Goal: Information Seeking & Learning: Learn about a topic

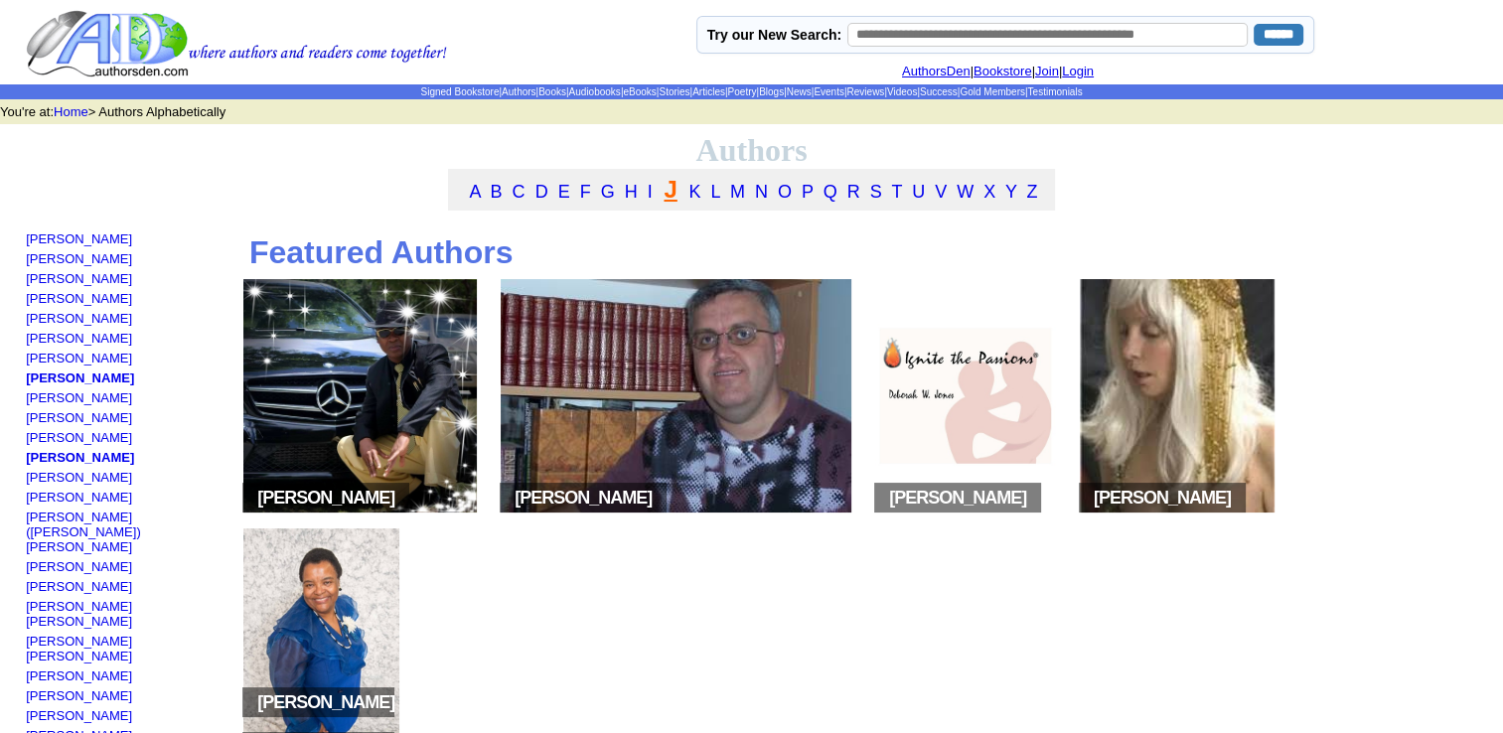
click at [672, 198] on link "J" at bounding box center [670, 189] width 13 height 27
click at [123, 363] on link "[PERSON_NAME]" at bounding box center [79, 358] width 106 height 15
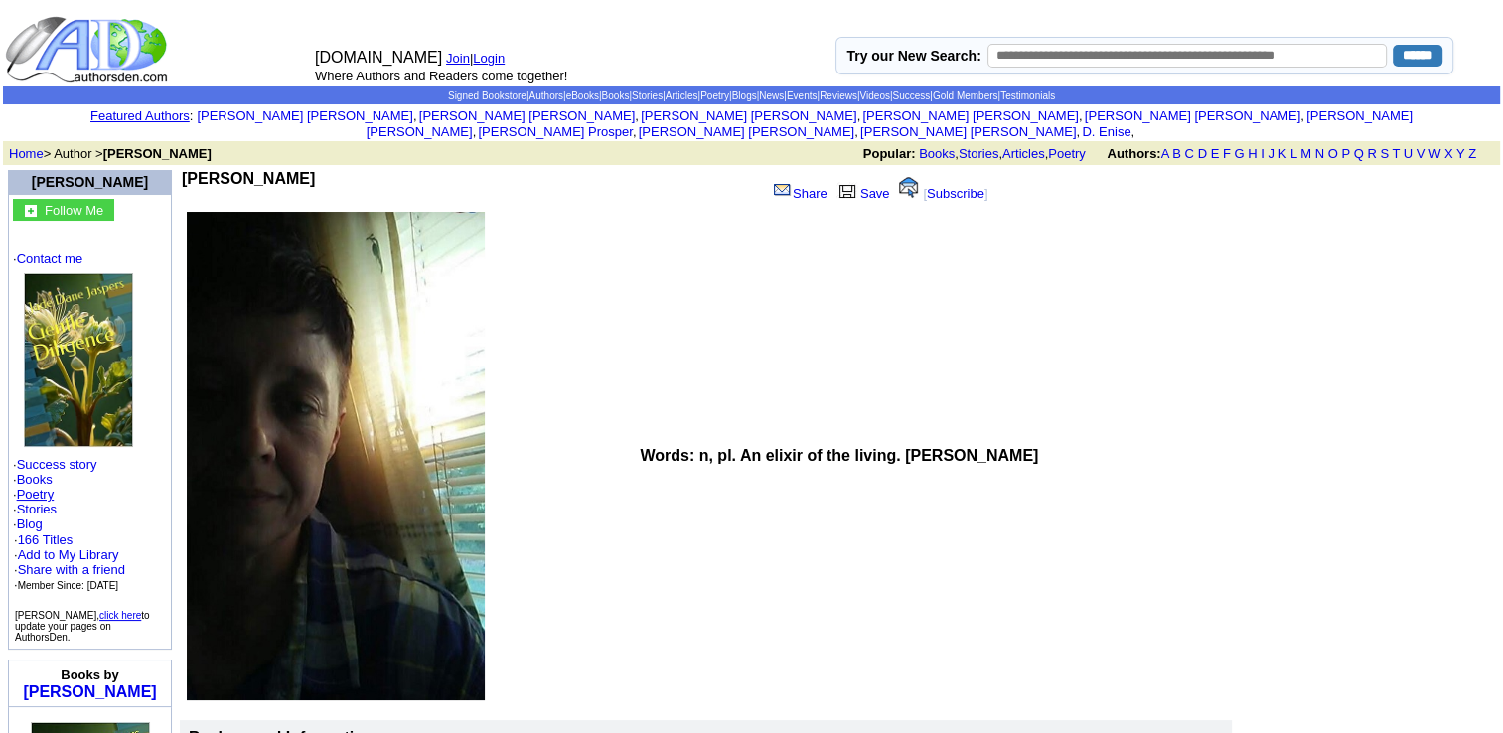
click at [48, 487] on link "Poetry" at bounding box center [36, 494] width 38 height 15
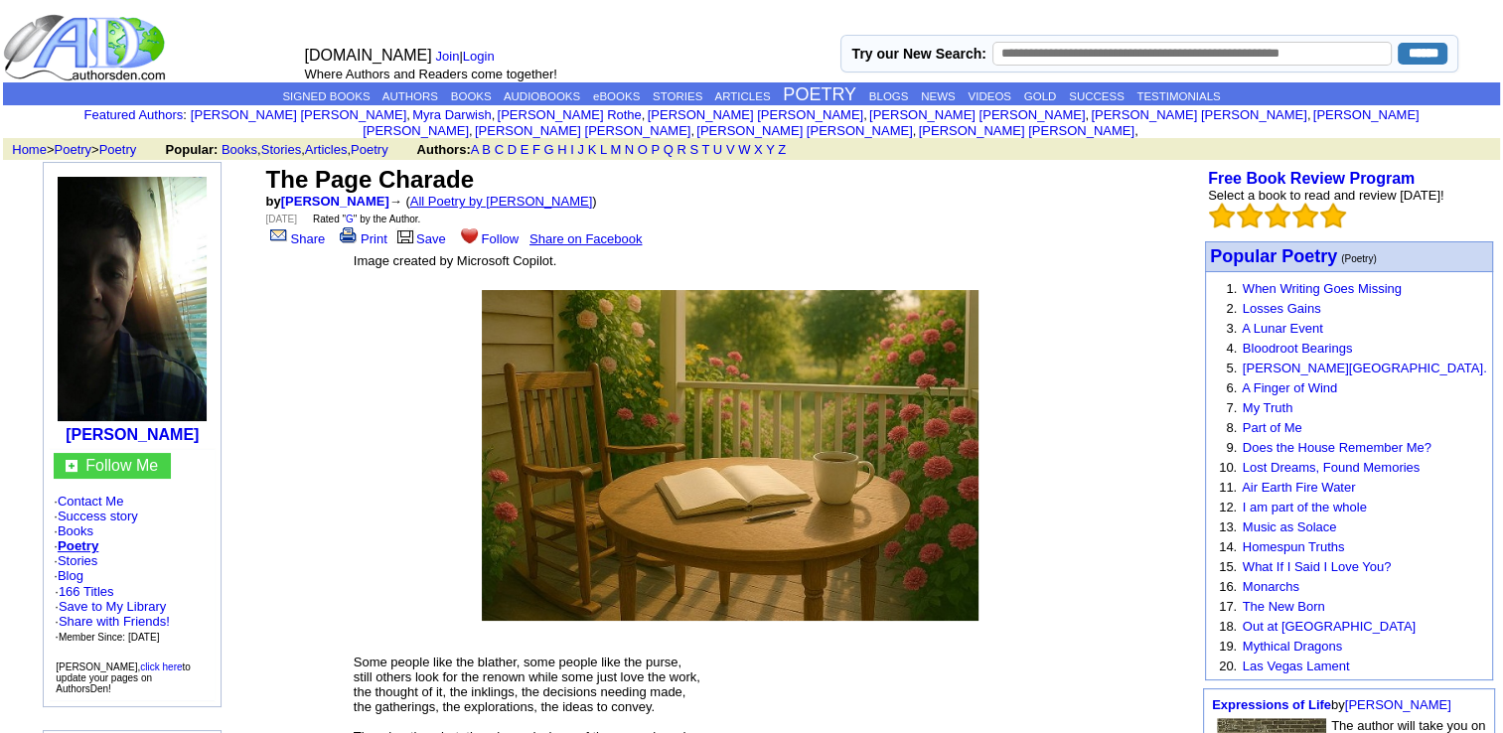
click at [521, 194] on link "All Poetry by Jade Dane Jaspers" at bounding box center [501, 201] width 183 height 15
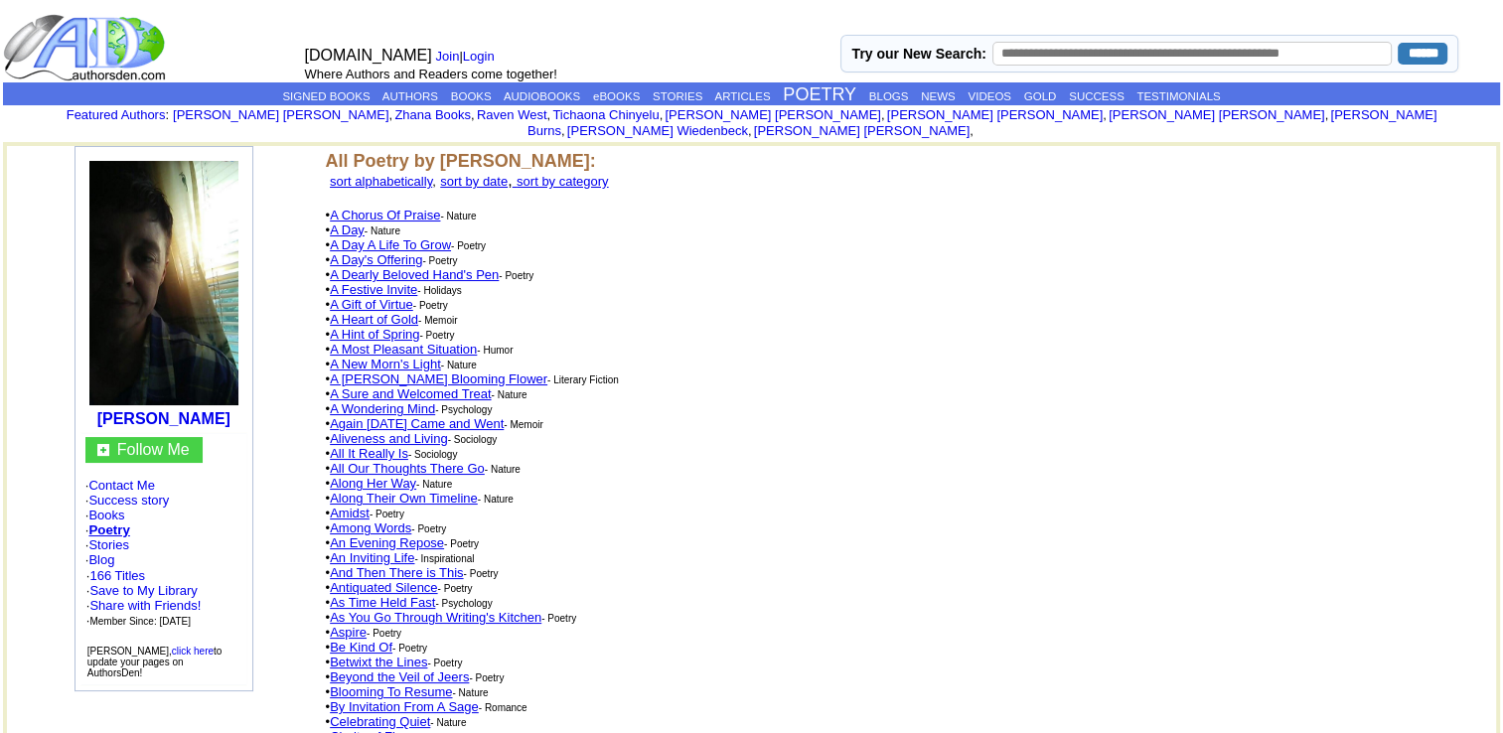
click at [508, 174] on font "sort by date" at bounding box center [474, 181] width 68 height 15
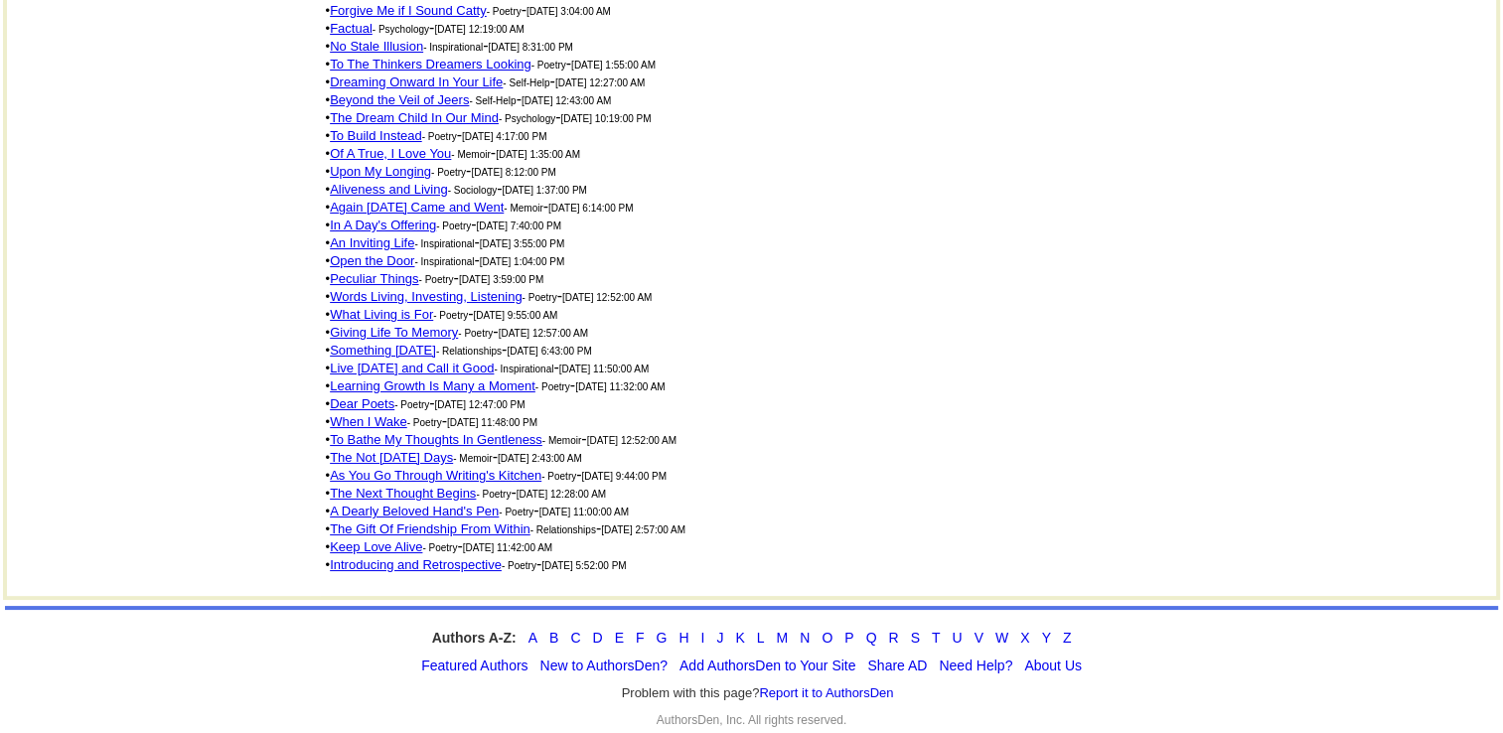
scroll to position [2535, 0]
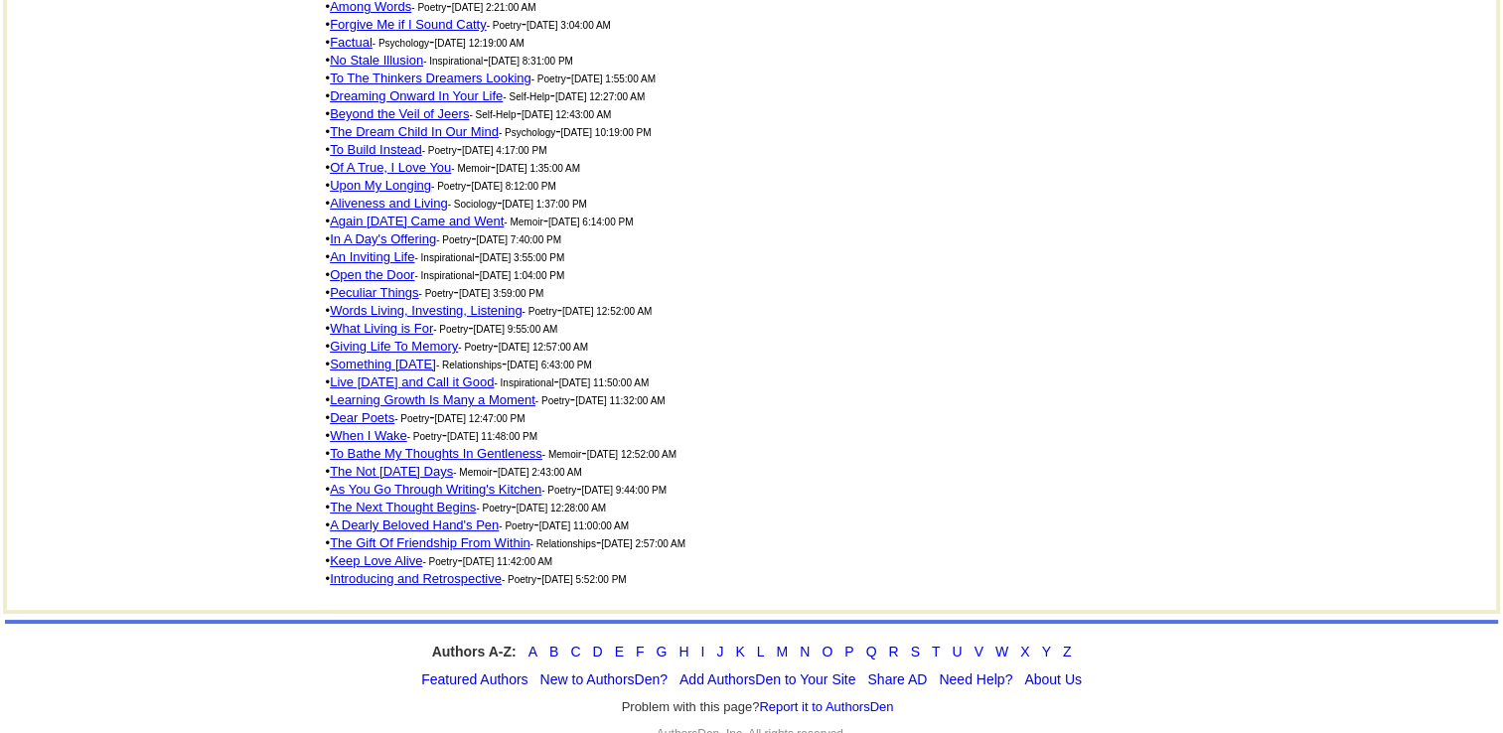
click at [399, 157] on link "To Build Instead" at bounding box center [376, 149] width 92 height 15
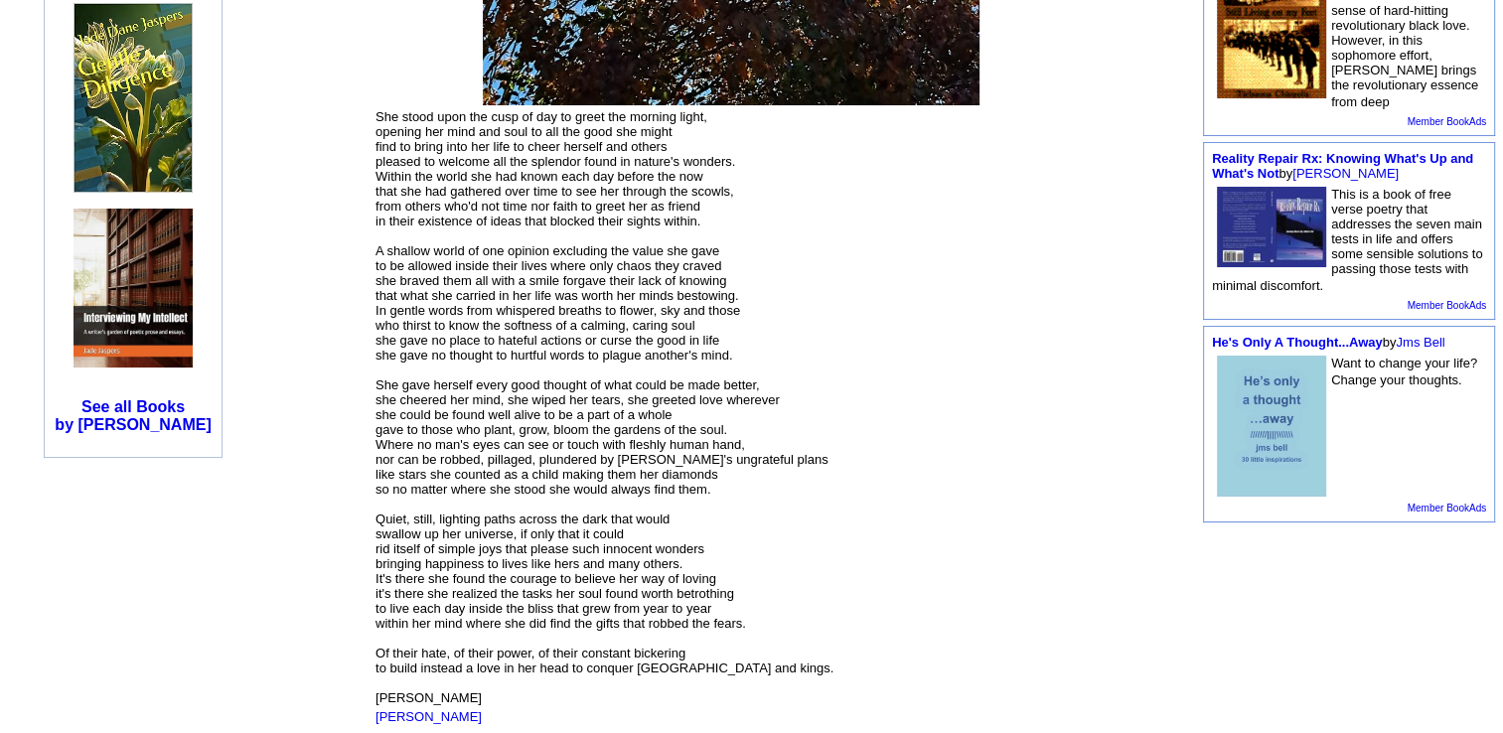
scroll to position [817, 0]
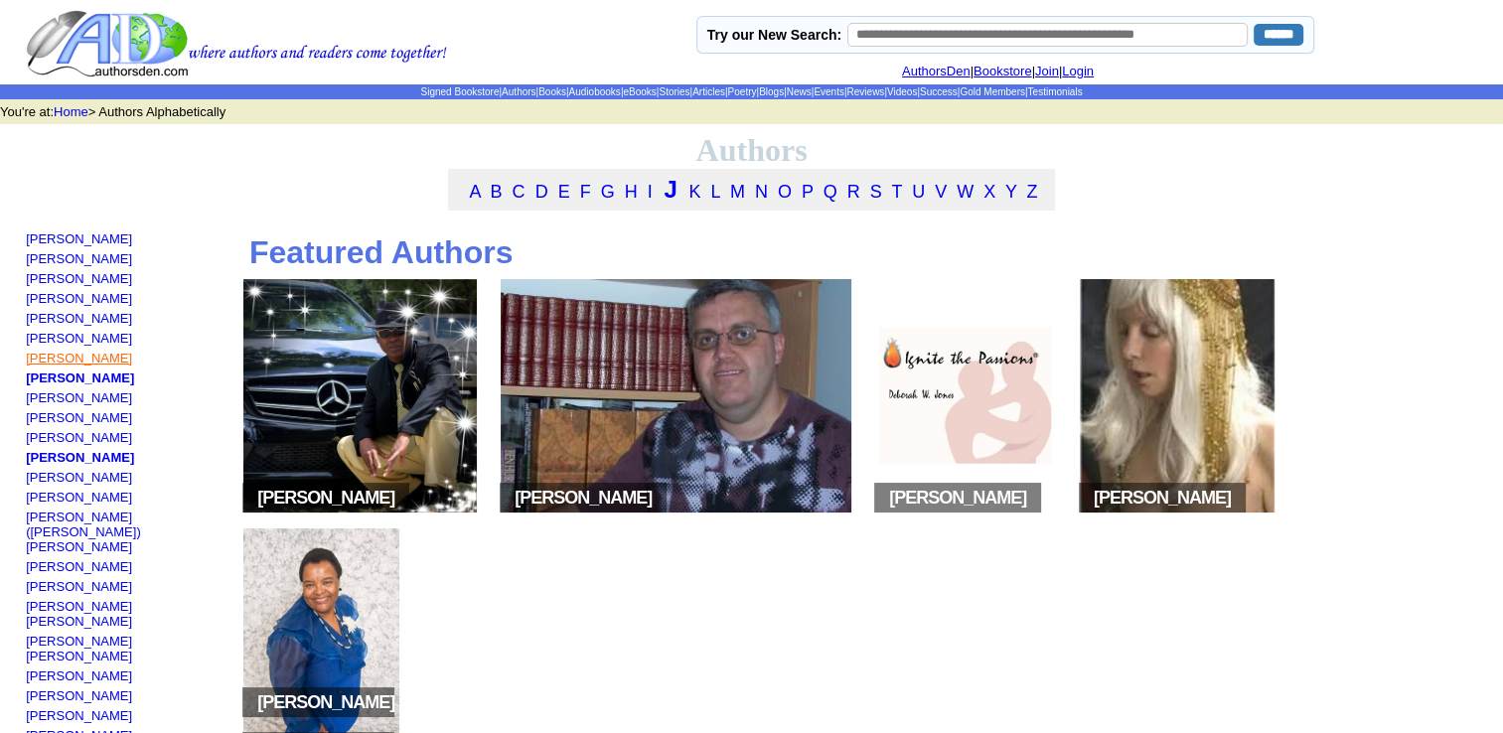
click at [113, 364] on link "[PERSON_NAME]" at bounding box center [79, 358] width 106 height 15
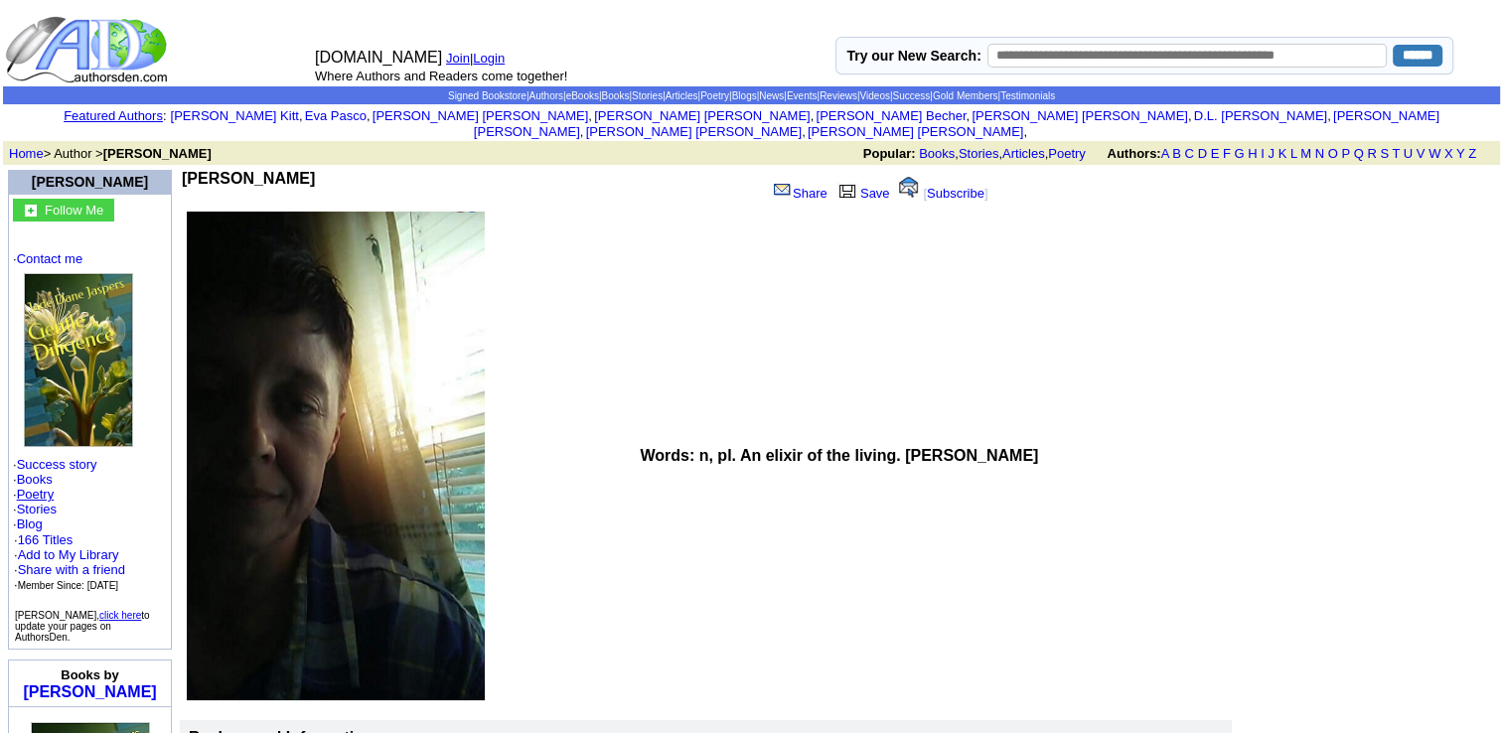
click at [47, 487] on link "Poetry" at bounding box center [36, 494] width 38 height 15
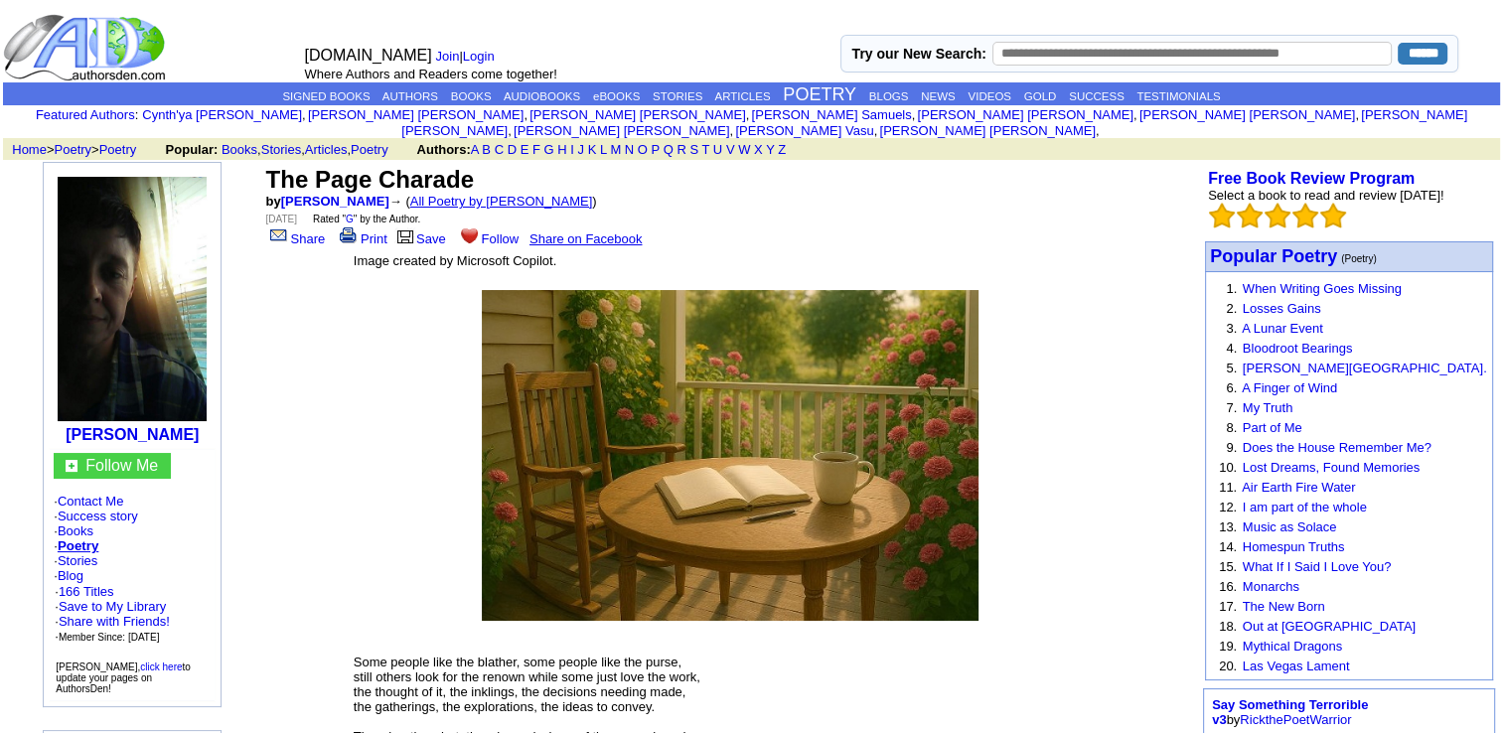
click at [485, 194] on link "All Poetry by Jade Dane Jaspers" at bounding box center [501, 201] width 183 height 15
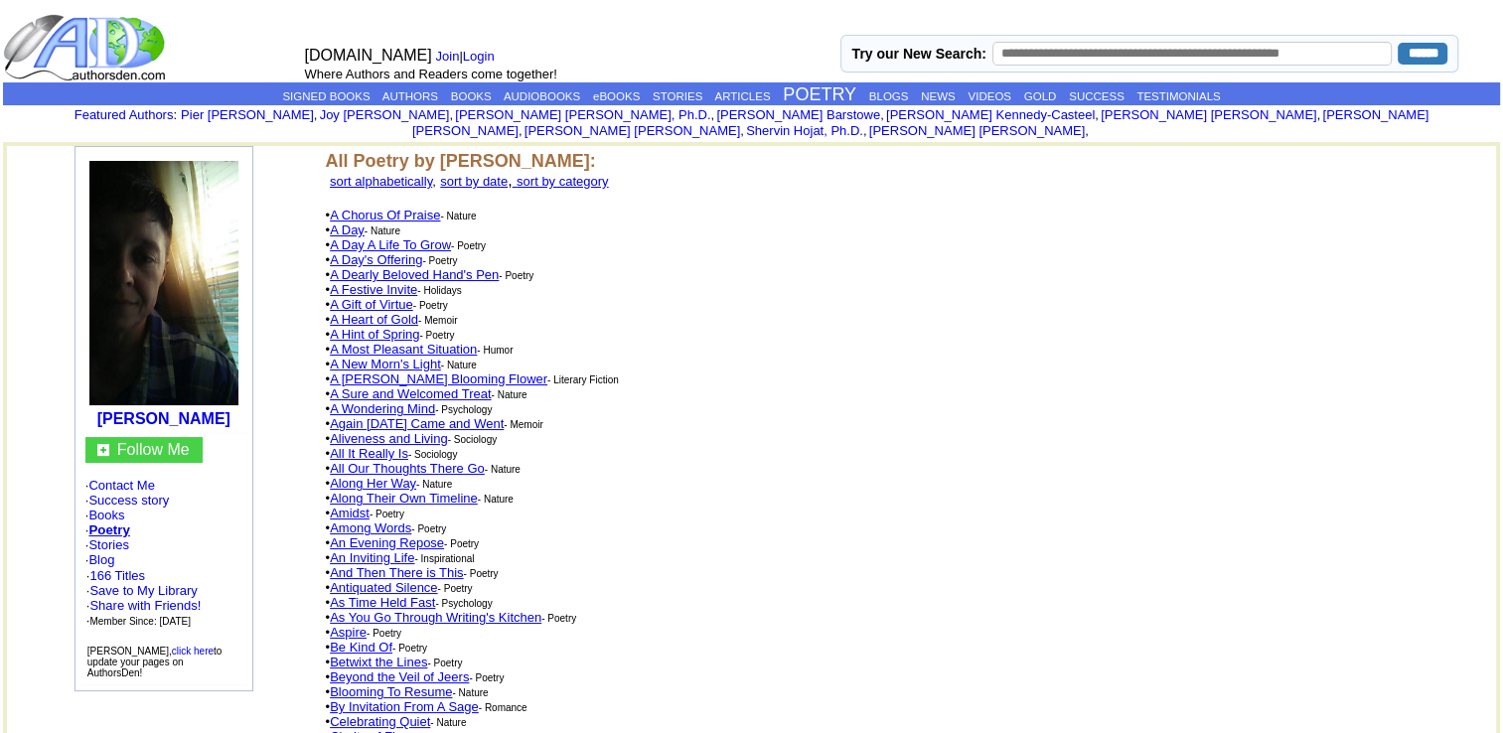
click at [508, 174] on font "sort by date" at bounding box center [474, 181] width 68 height 15
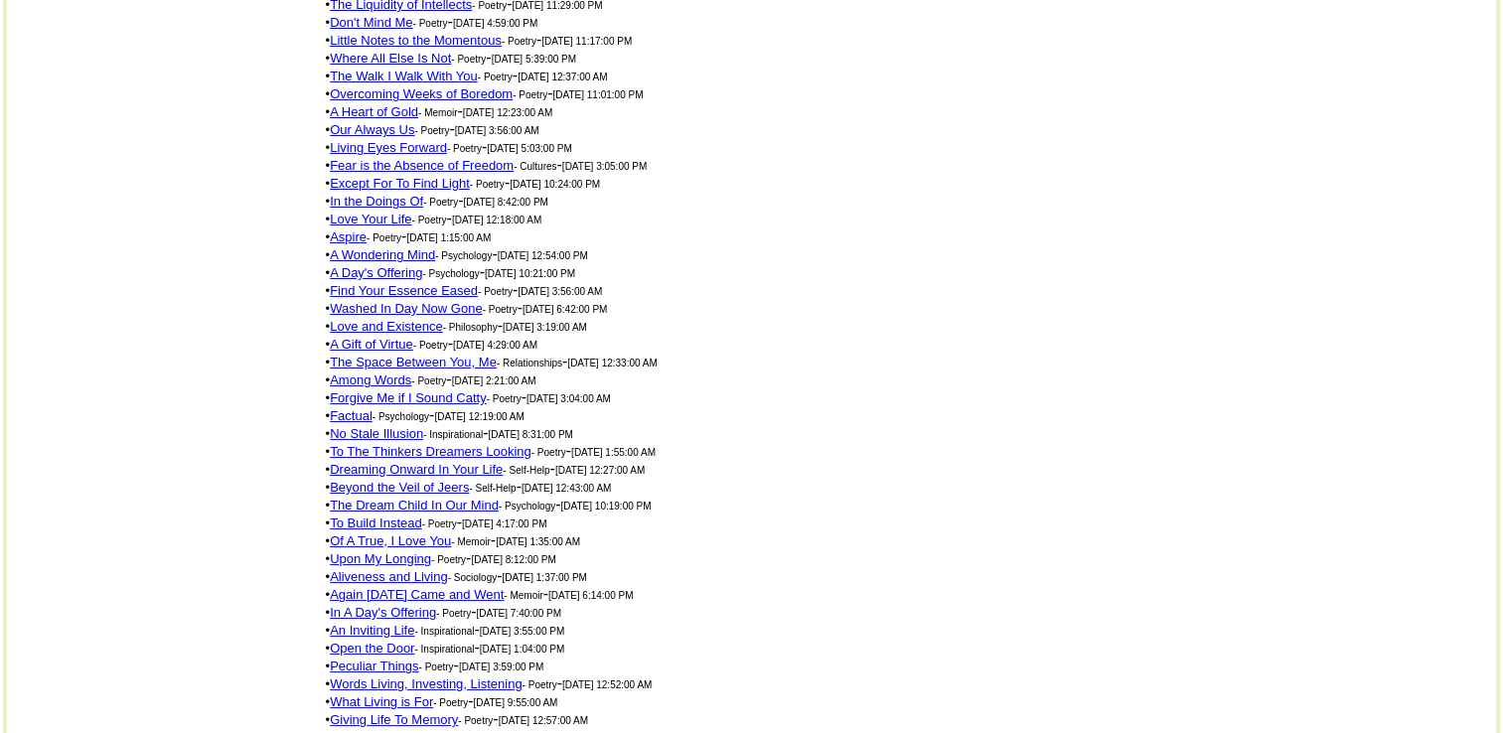
scroll to position [2110, 0]
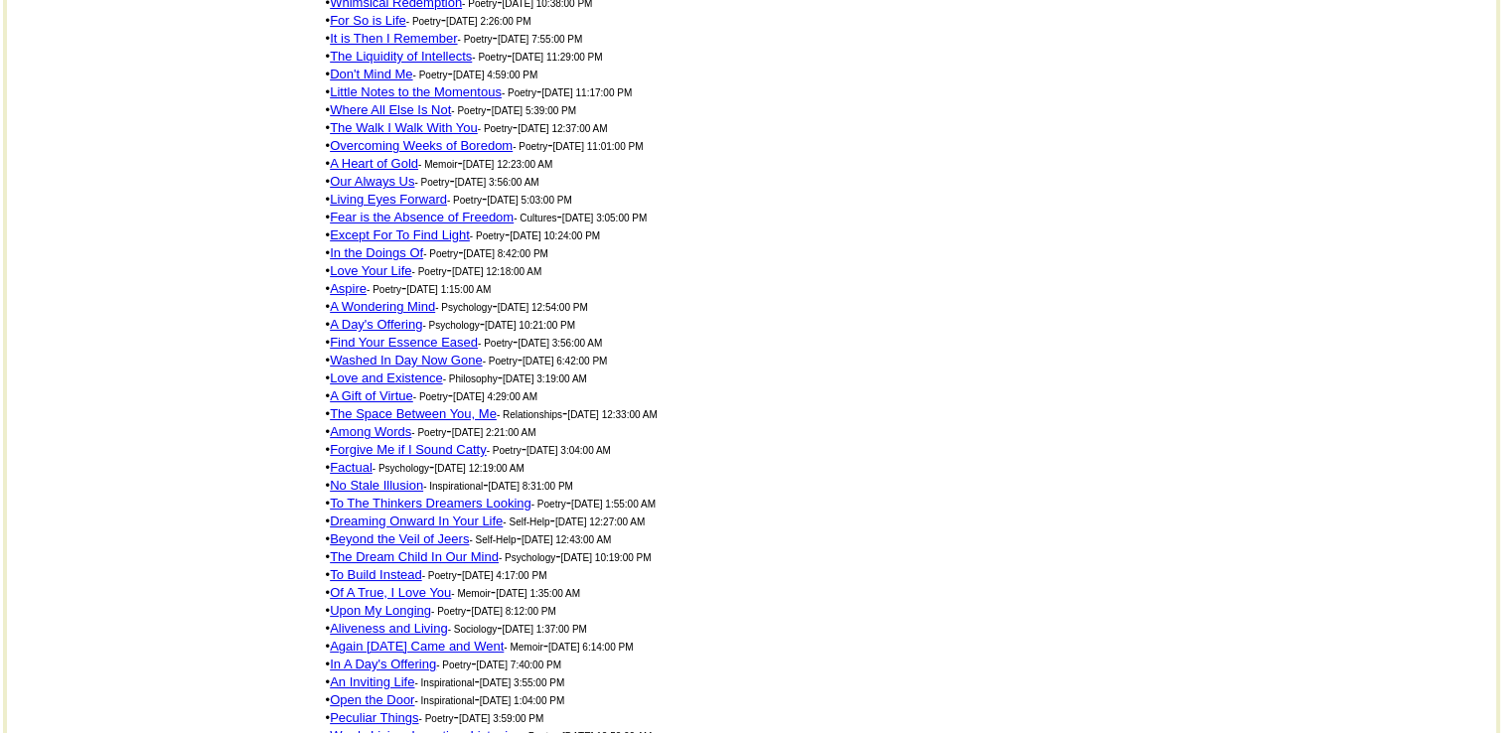
click at [498, 153] on link "Overcoming Weeks of Boredom" at bounding box center [421, 145] width 183 height 15
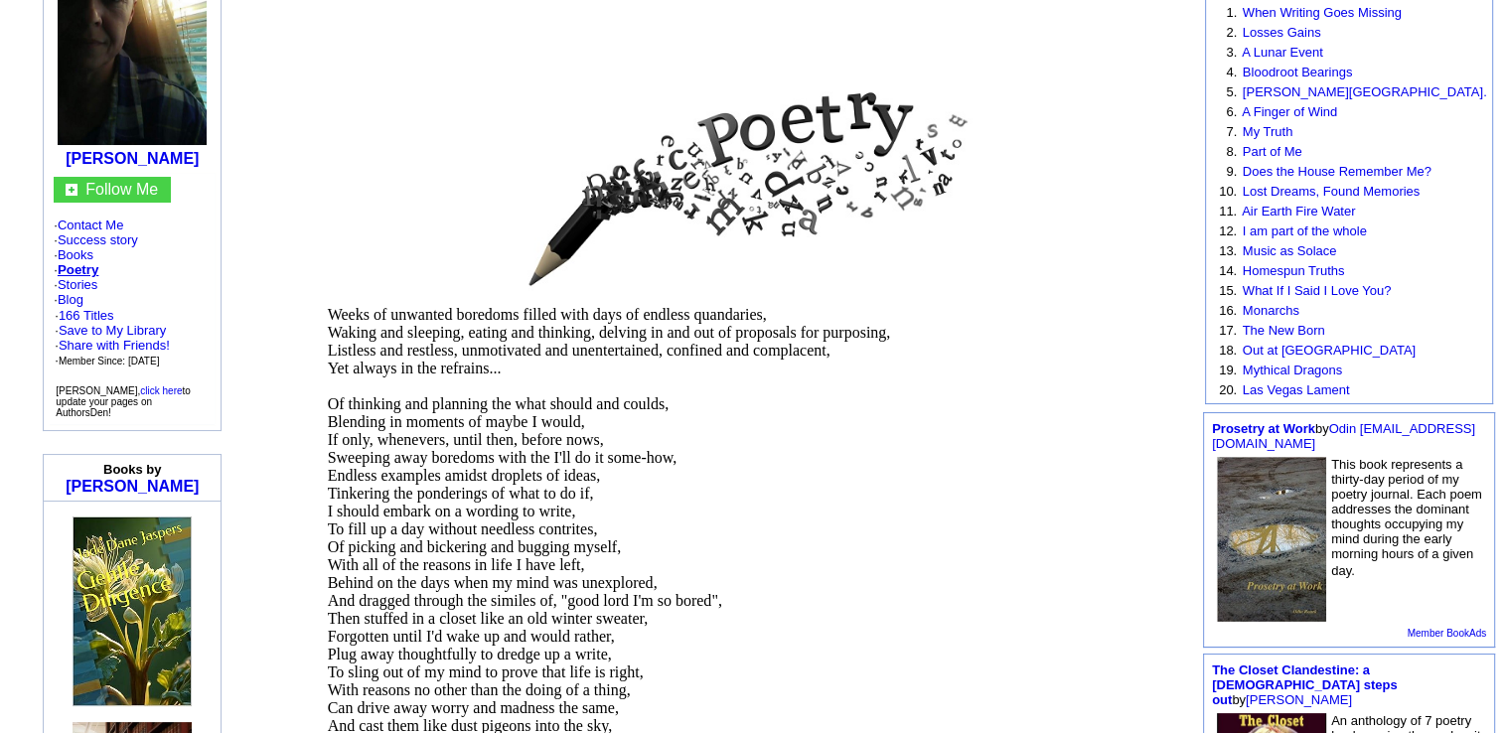
scroll to position [273, 0]
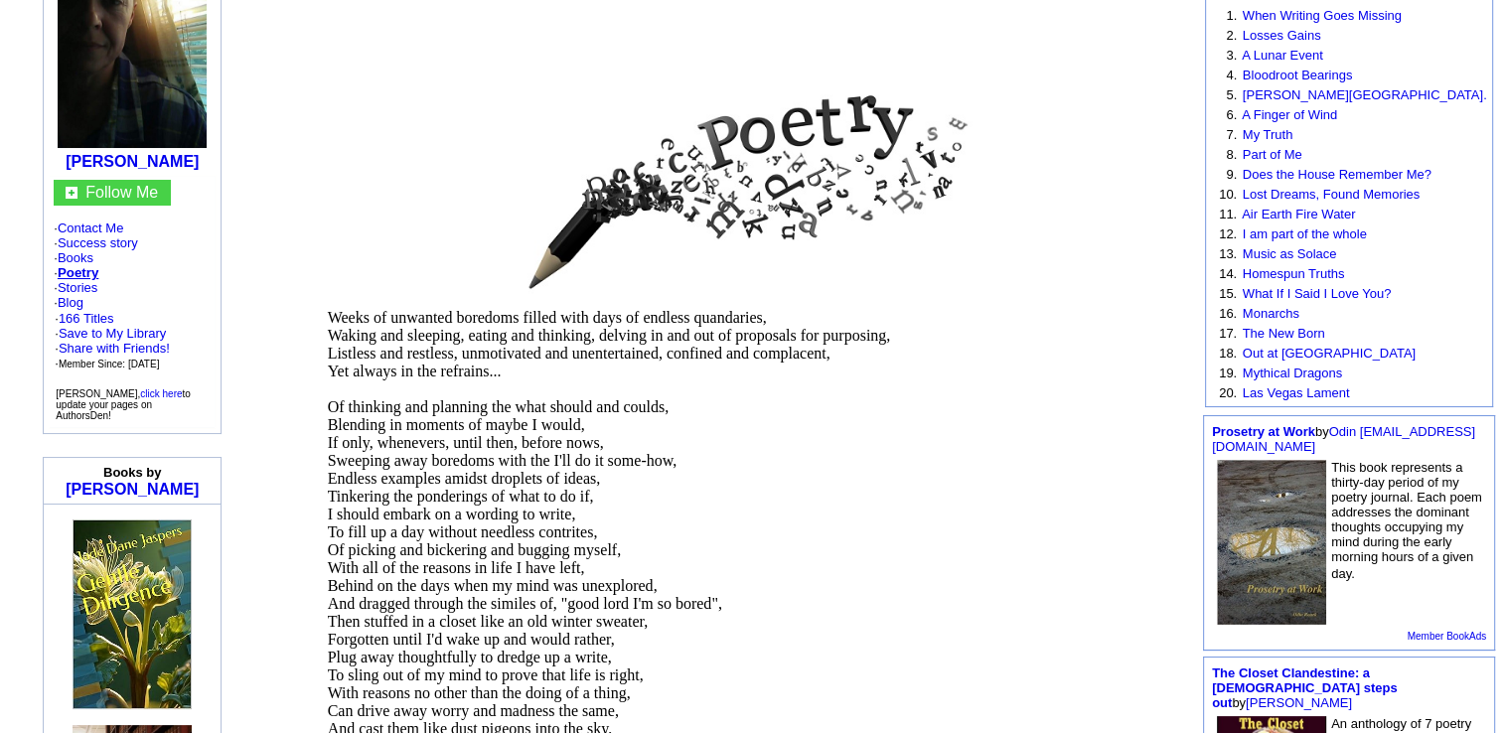
click at [1080, 230] on td at bounding box center [730, 144] width 807 height 323
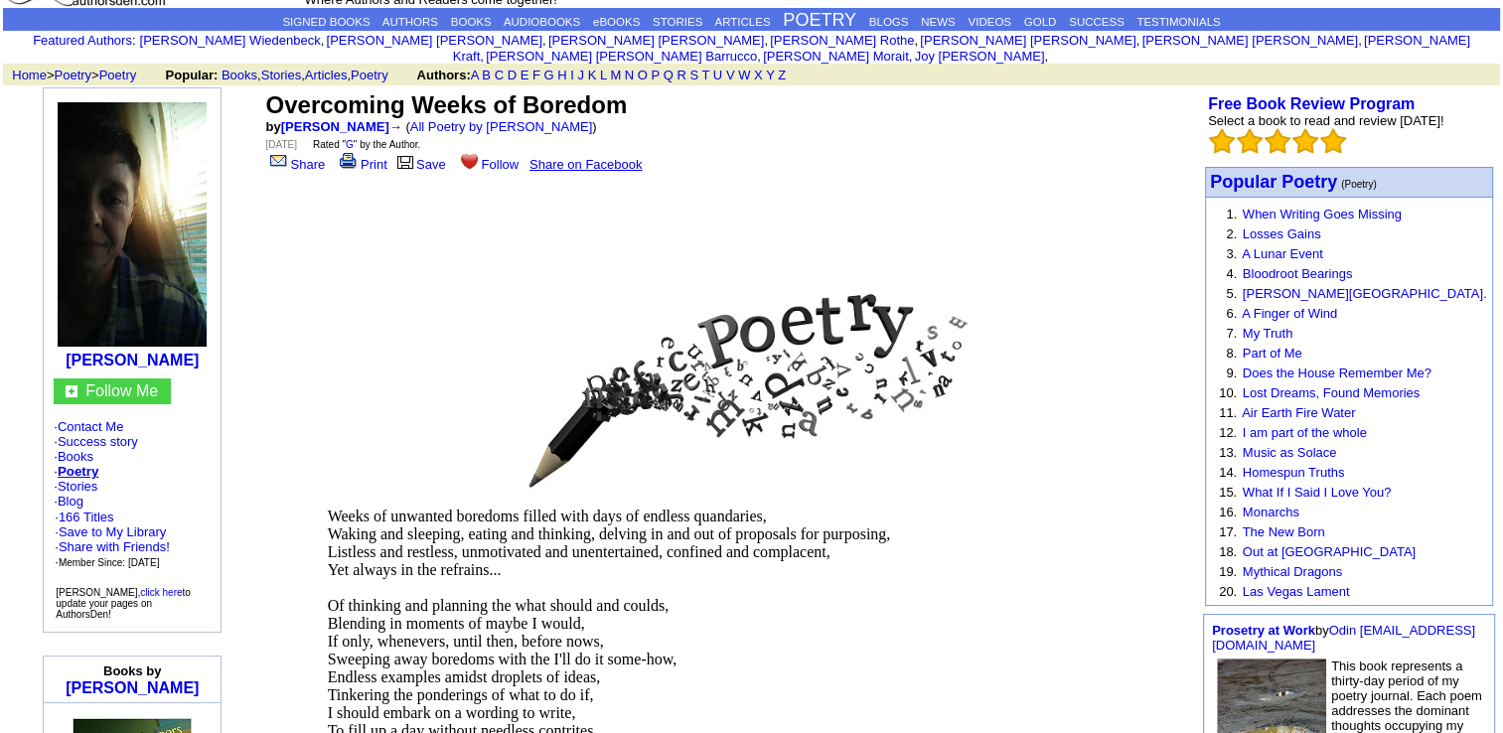
scroll to position [0, 0]
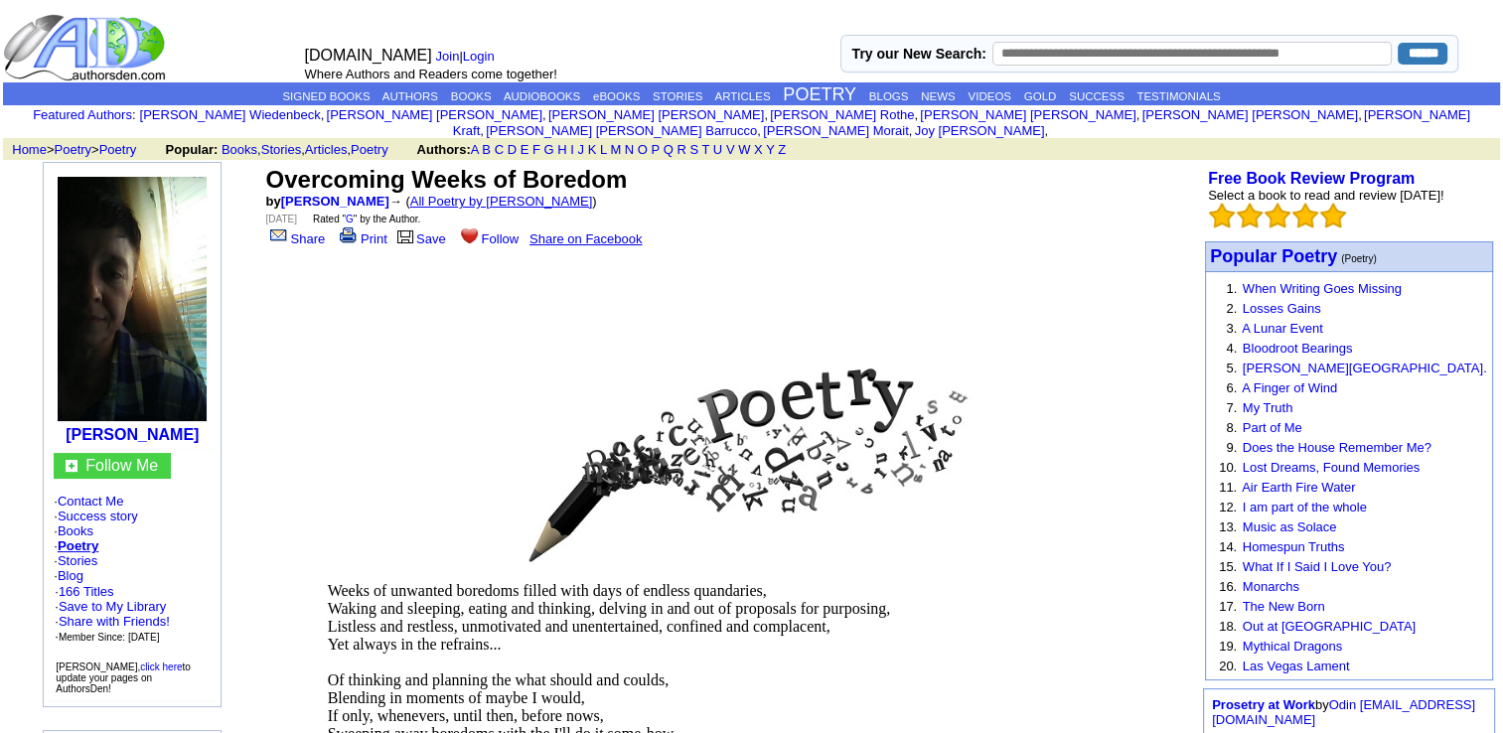
click at [593, 194] on link "All Poetry by Jade Dane Jaspers" at bounding box center [501, 201] width 183 height 15
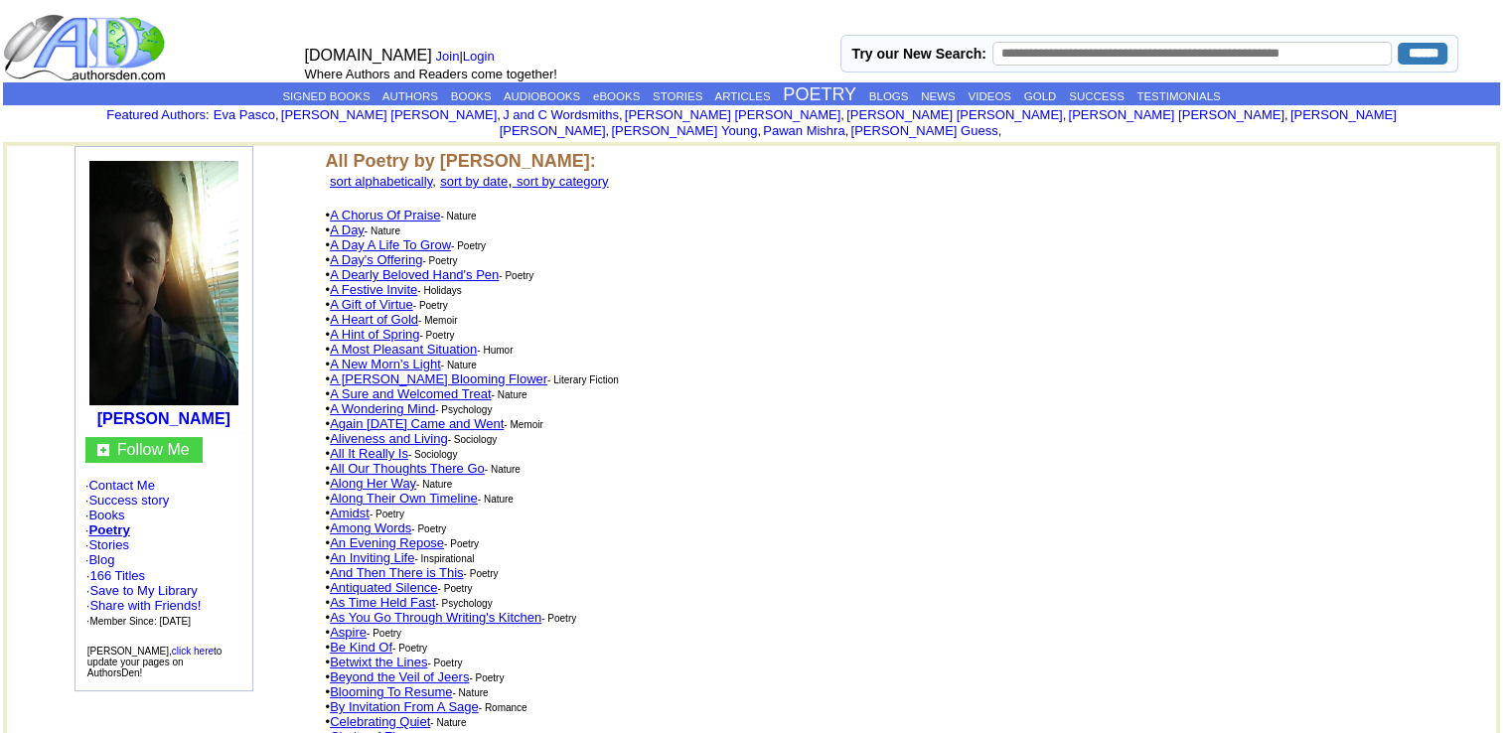
click at [508, 174] on font "sort by date" at bounding box center [474, 181] width 68 height 15
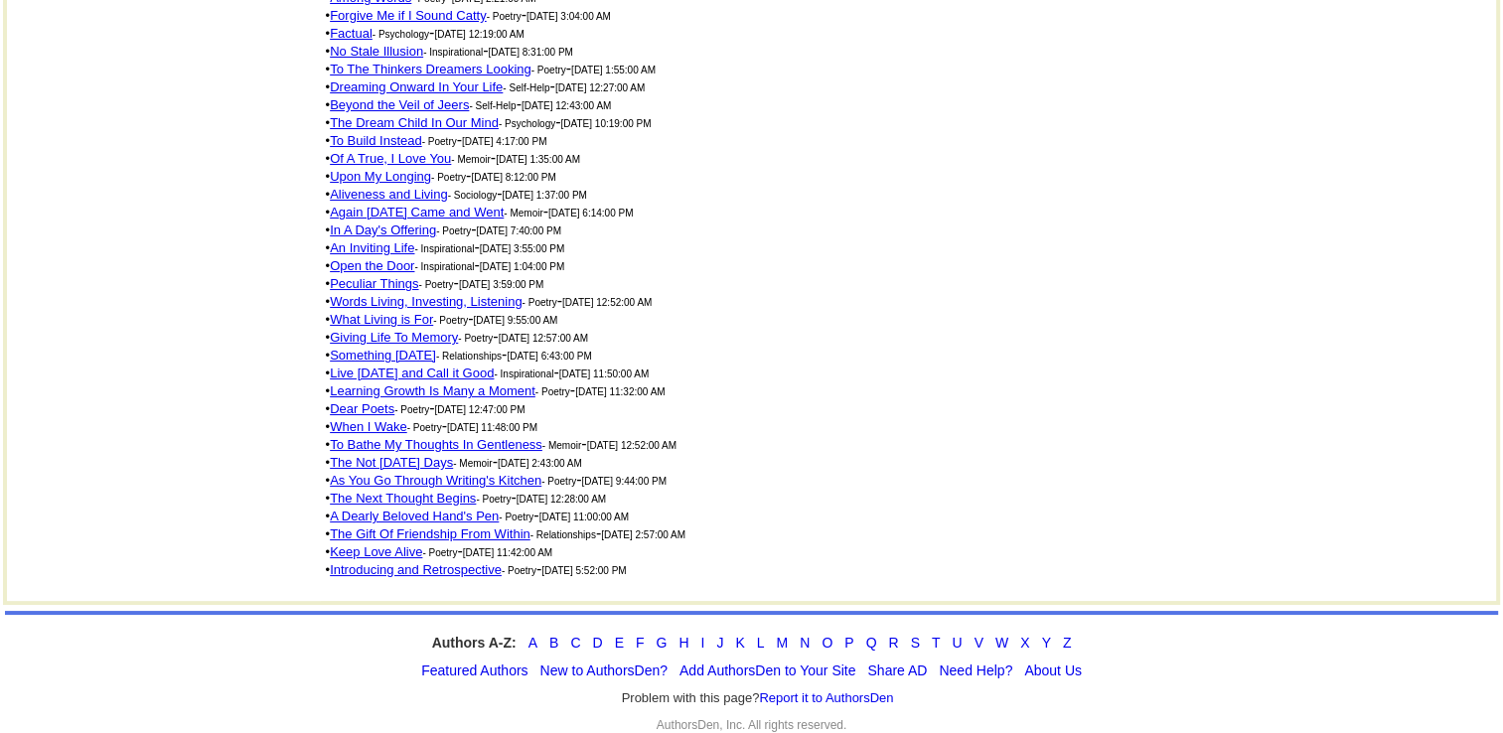
scroll to position [2599, 0]
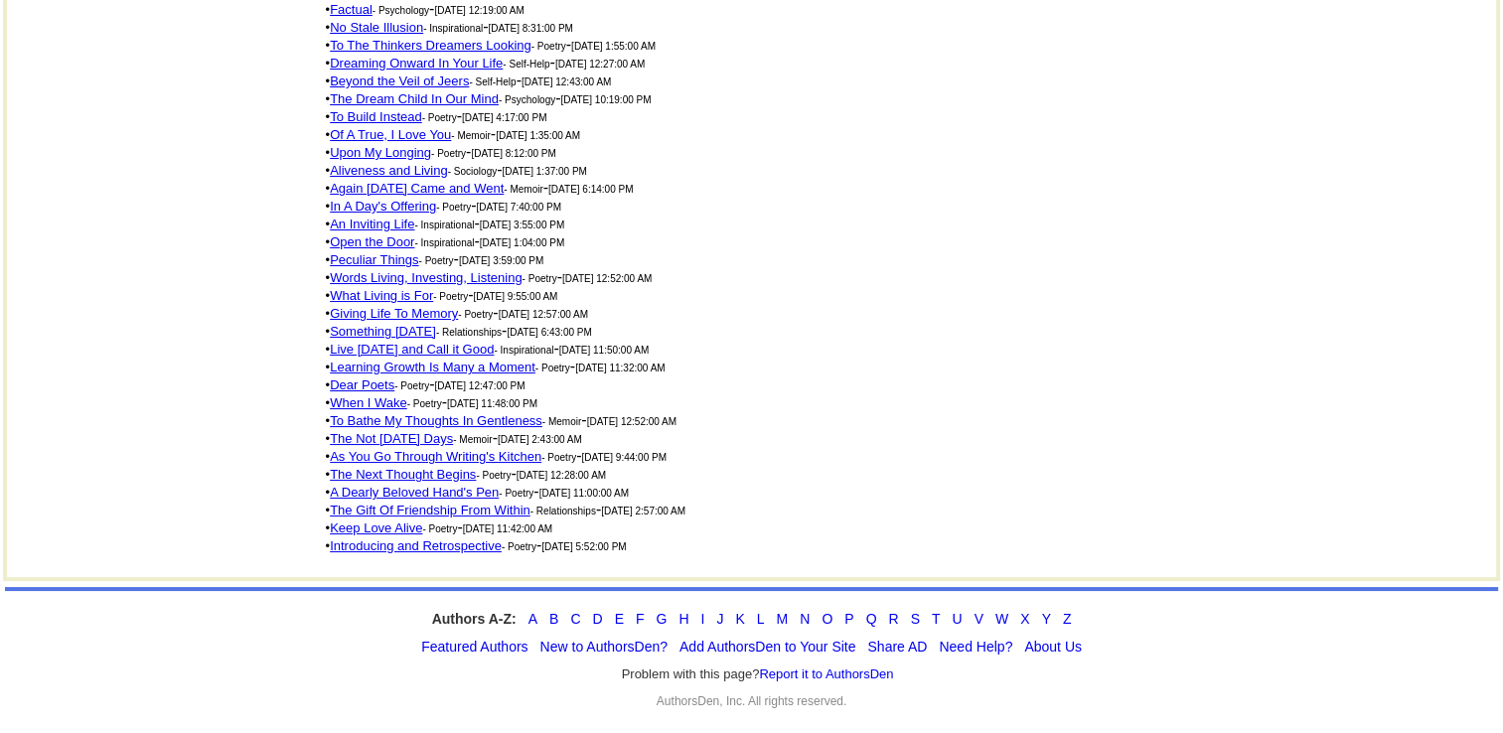
click at [380, 252] on link "Peculiar Things" at bounding box center [374, 259] width 88 height 15
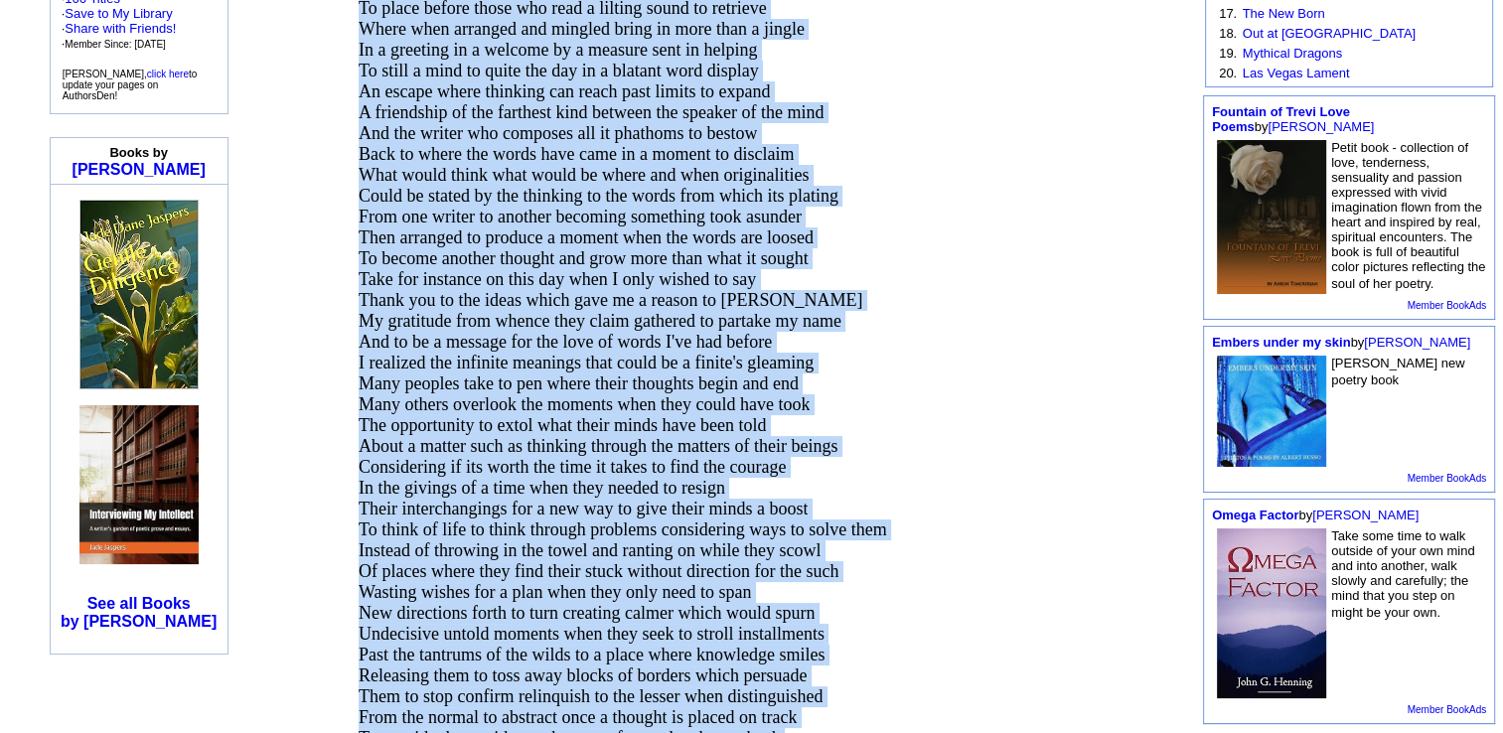
scroll to position [659, 0]
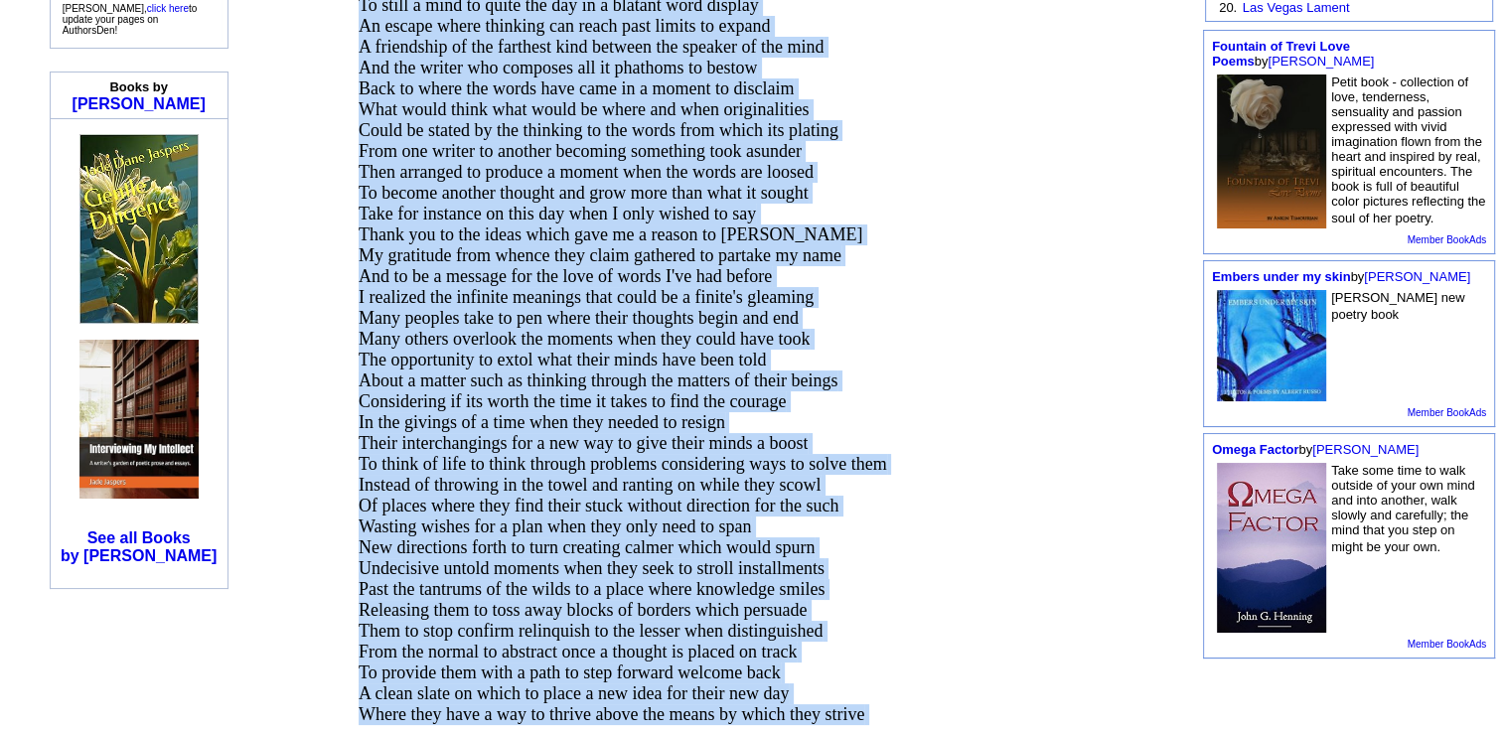
drag, startPoint x: 361, startPoint y: 56, endPoint x: 870, endPoint y: 691, distance: 814.7
click at [870, 691] on p "Words are peculiar things connotations of nuancings Meaning one thing then anot…" at bounding box center [736, 183] width 755 height 1168
copy span "Words are peculiar things connotations of nuancings Meaning one thing then anot…"
